Goal: Find specific page/section: Find specific page/section

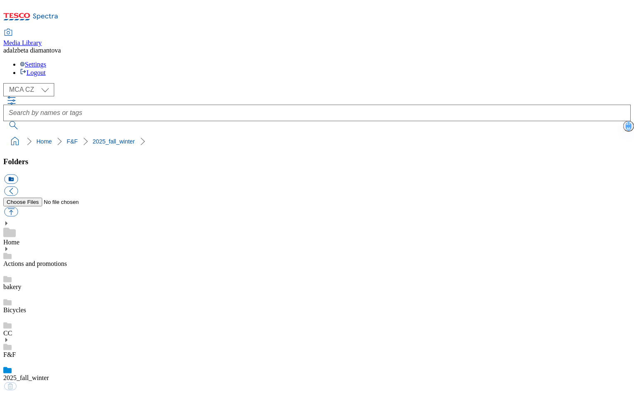
scroll to position [144, 0]
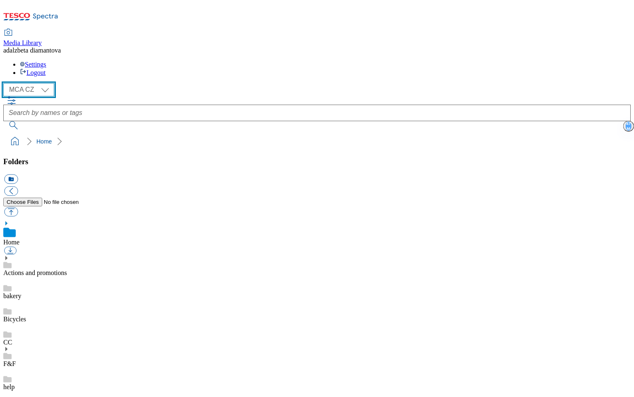
click at [50, 83] on select "MCA CZ MCA HU MCA SK" at bounding box center [28, 89] width 51 height 13
click at [6, 83] on select "MCA CZ MCA HU MCA SK" at bounding box center [28, 89] width 51 height 13
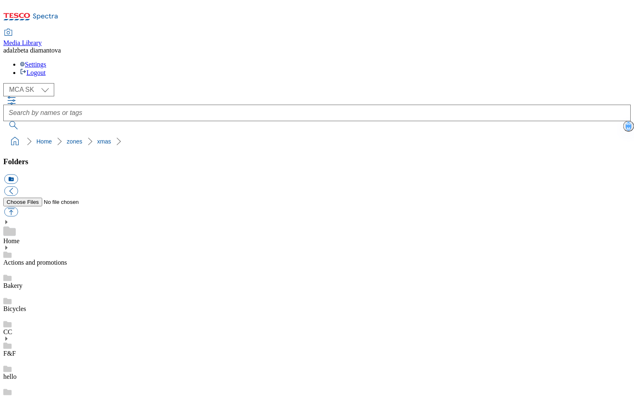
scroll to position [88, 0]
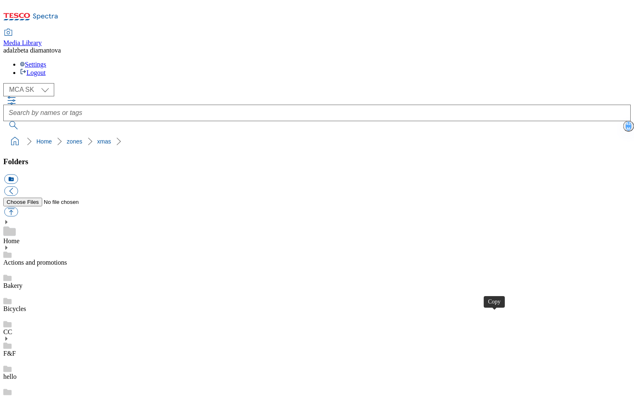
click at [41, 83] on select "MCA CZ MCA HU MCA SK" at bounding box center [28, 89] width 51 height 13
select select "flare-mca-cz"
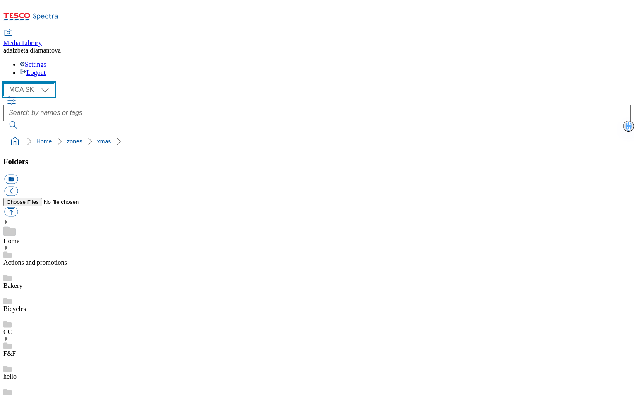
click at [6, 83] on select "MCA CZ MCA HU MCA SK" at bounding box center [28, 89] width 51 height 13
click at [12, 397] on link "HP" at bounding box center [7, 400] width 8 height 7
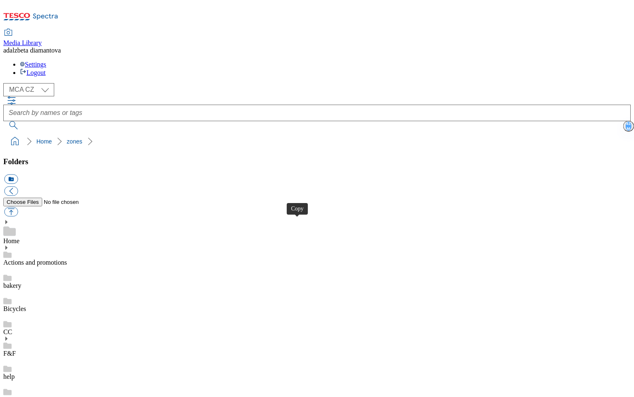
click at [9, 336] on icon at bounding box center [6, 339] width 6 height 6
click at [49, 373] on link "2025_fall_winter" at bounding box center [25, 376] width 45 height 7
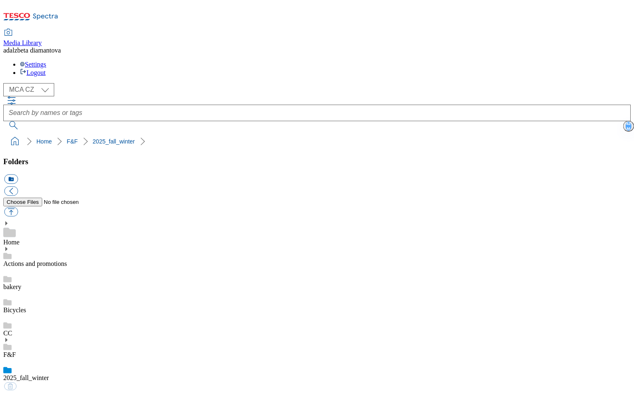
scroll to position [380, 0]
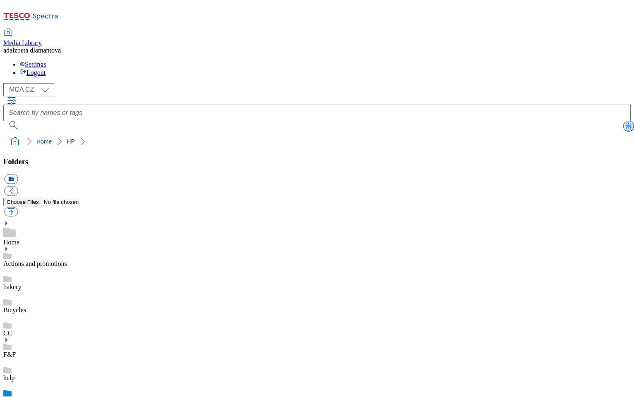
scroll to position [10, 0]
